Goal: Task Accomplishment & Management: Use online tool/utility

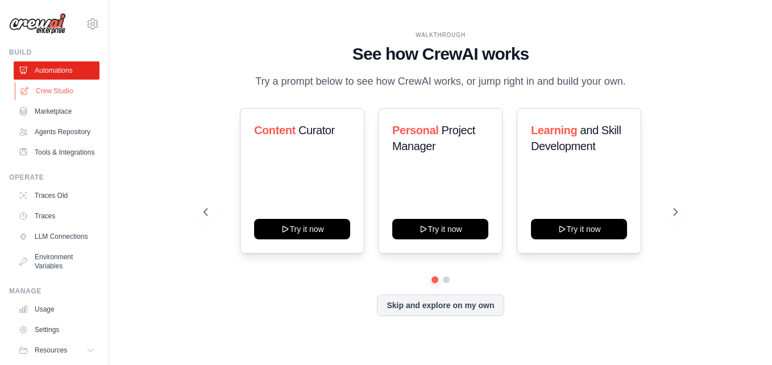
click at [62, 90] on link "Crew Studio" at bounding box center [58, 91] width 86 height 18
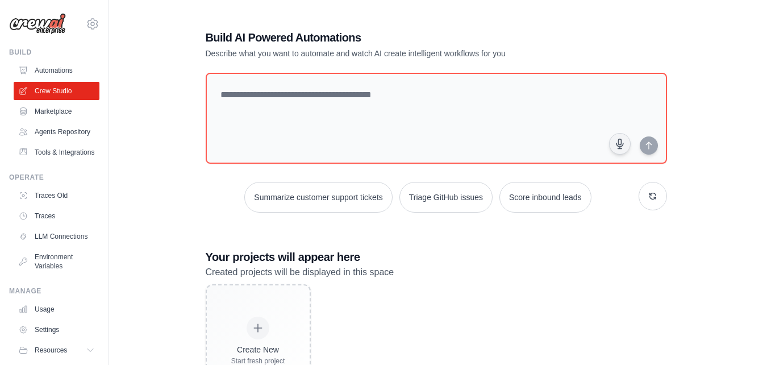
scroll to position [63, 0]
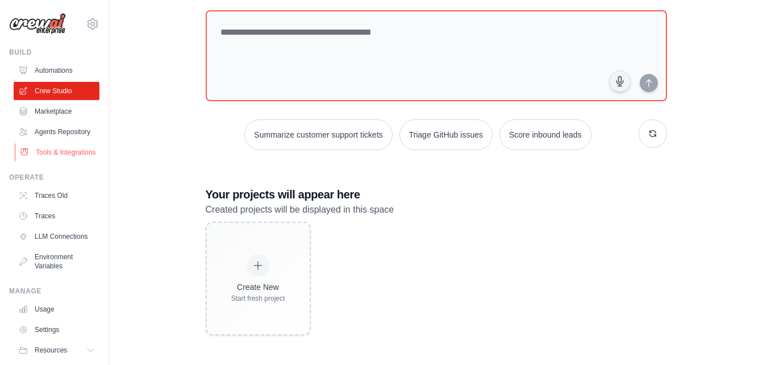
click at [48, 161] on link "Tools & Integrations" at bounding box center [58, 152] width 86 height 18
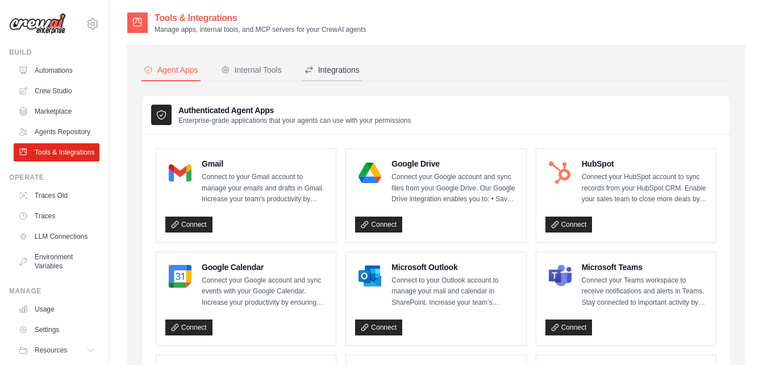
click at [342, 69] on div "Integrations" at bounding box center [332, 69] width 55 height 11
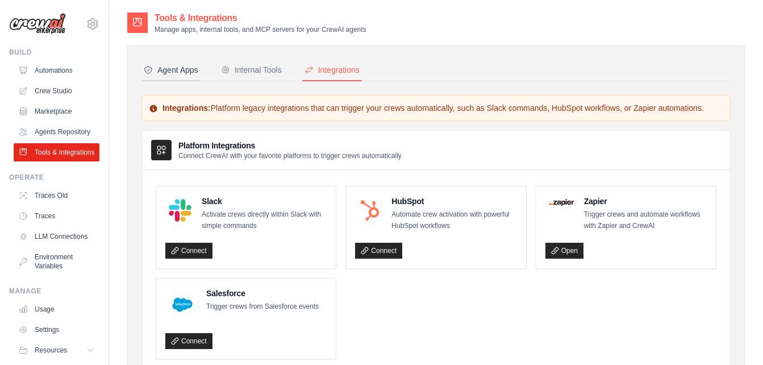
click at [180, 73] on div "Agent Apps" at bounding box center [171, 69] width 55 height 11
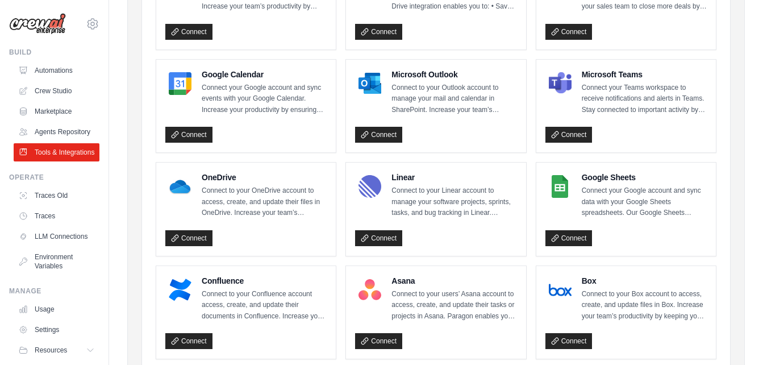
scroll to position [193, 0]
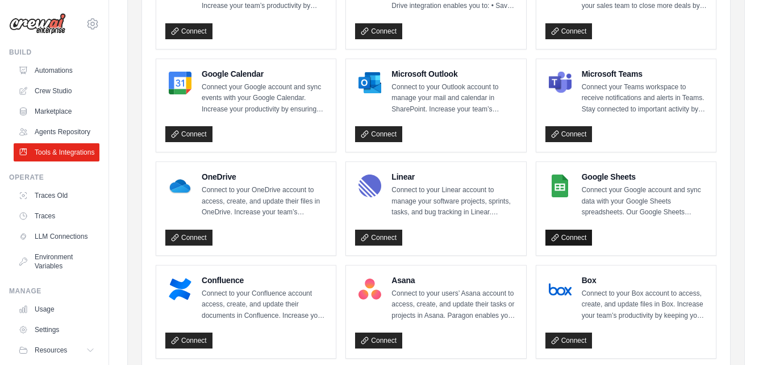
click at [561, 235] on link "Connect" at bounding box center [568, 238] width 47 height 16
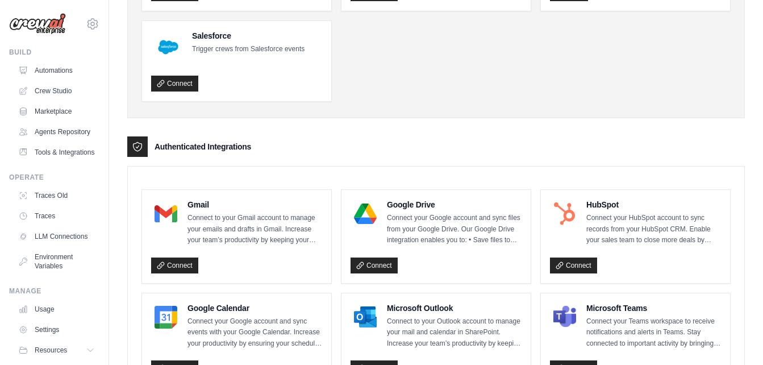
scroll to position [161, 0]
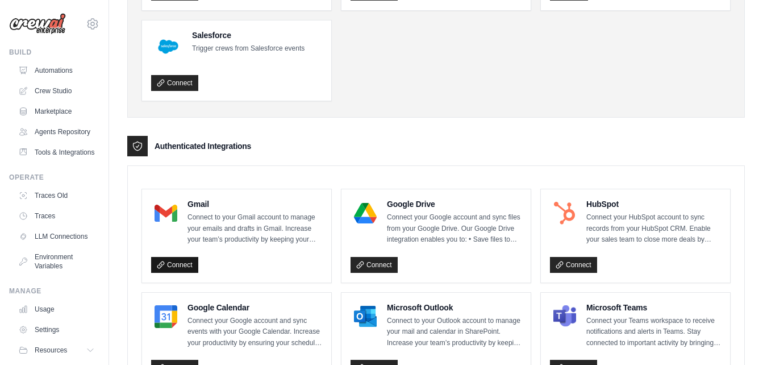
click at [157, 266] on icon at bounding box center [161, 265] width 8 height 8
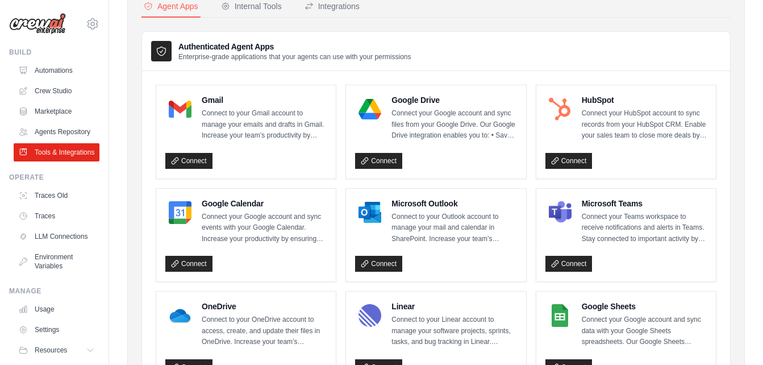
scroll to position [64, 0]
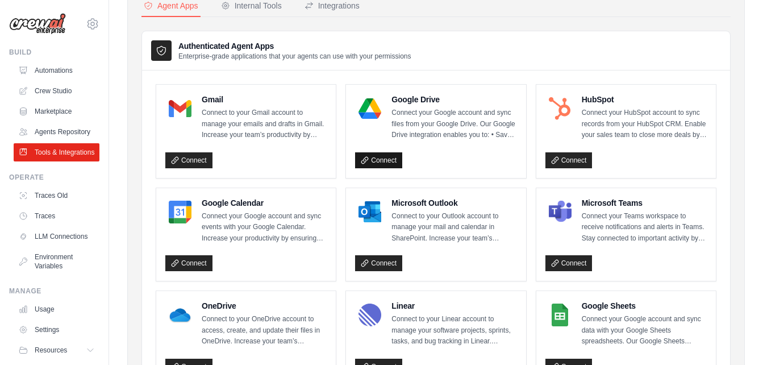
click at [382, 153] on link "Connect" at bounding box center [378, 160] width 47 height 16
